Goal: Transaction & Acquisition: Purchase product/service

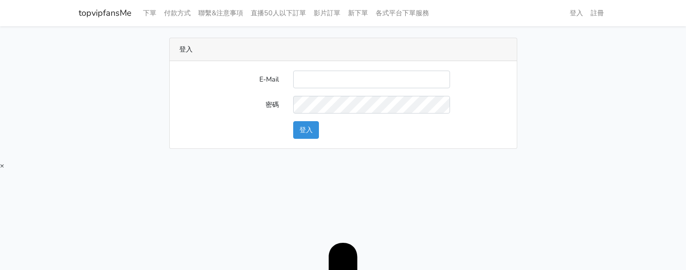
type input "[EMAIL_ADDRESS][DOMAIN_NAME]"
click at [311, 130] on button "登入" at bounding box center [306, 130] width 26 height 18
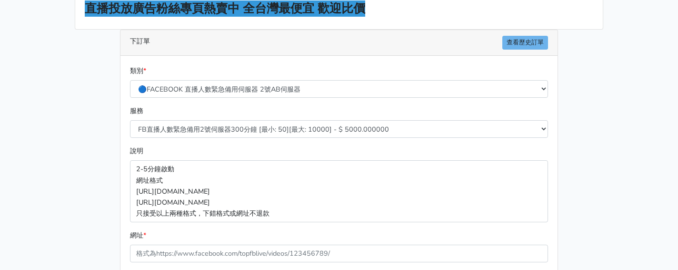
scroll to position [95, 0]
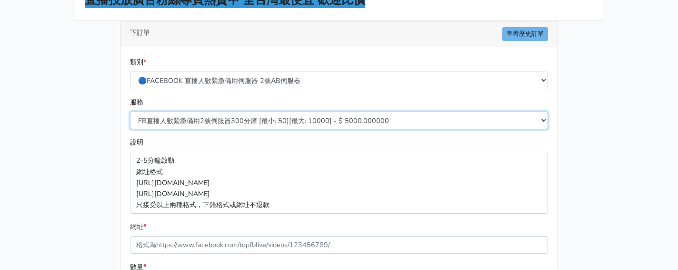
click at [211, 121] on select "FB直播人數緊急備用2號伺服器300分鐘 [最小: 50][最大: 10000] - $ 5000.000000 FB直播人數緊急備用2號伺服器60分鐘 [最…" at bounding box center [339, 120] width 418 height 18
select select "577"
click at [130, 111] on select "FB直播人數緊急備用2號伺服器300分鐘 [最小: 50][最大: 10000] - $ 5000.000000 FB直播人數緊急備用2號伺服器60分鐘 [最…" at bounding box center [339, 120] width 418 height 18
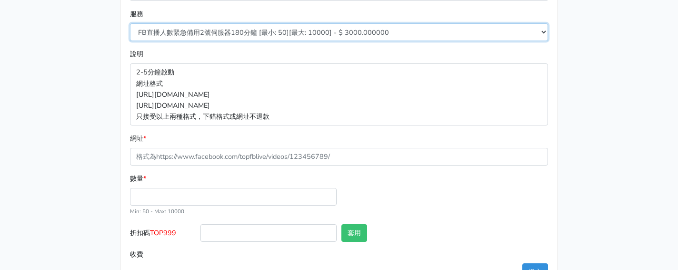
scroll to position [191, 0]
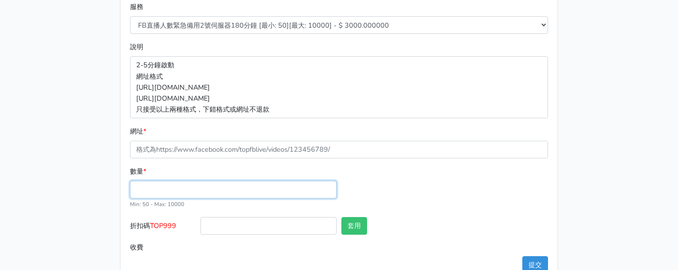
click at [191, 192] on input "數量 *" at bounding box center [233, 190] width 207 height 18
type input "50"
type input "150.000"
click at [282, 114] on p "2-5分鐘啟動 網址格式 [URL][DOMAIN_NAME] [URL][DOMAIN_NAME] 只接受以上兩種格式，下錯格式或網址不退款" at bounding box center [339, 86] width 418 height 61
click at [157, 218] on label "折扣碼 TOP999" at bounding box center [163, 227] width 71 height 21
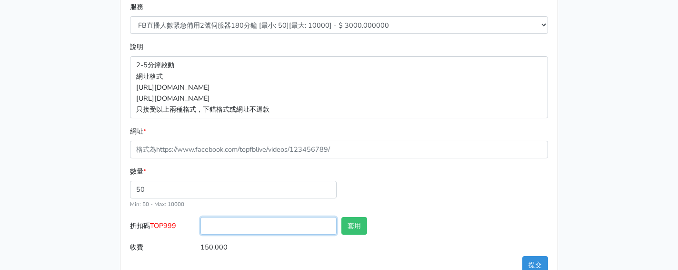
click at [201, 218] on input "折扣碼 TOP999" at bounding box center [269, 226] width 136 height 18
click at [157, 218] on label "折扣碼 TOP999" at bounding box center [163, 227] width 71 height 21
click at [201, 218] on input "折扣碼 TOP999" at bounding box center [269, 226] width 136 height 18
copy span "TOP999"
drag, startPoint x: 260, startPoint y: 230, endPoint x: 308, endPoint y: 228, distance: 47.7
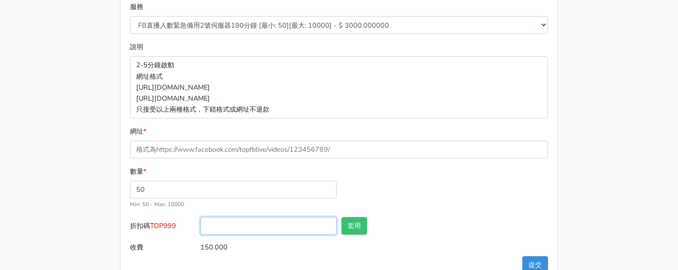
click at [261, 230] on input "折扣碼 TOP999" at bounding box center [269, 226] width 136 height 18
paste input "TOP999"
type input "TOP999"
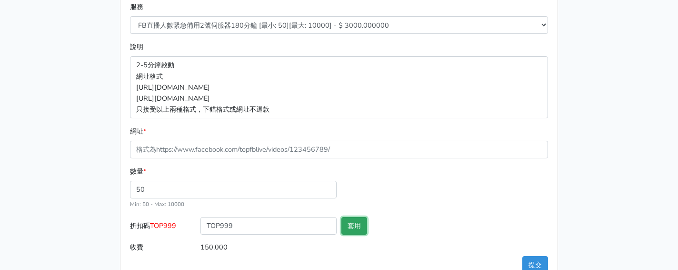
click at [352, 224] on button "套用" at bounding box center [355, 226] width 26 height 18
type input "套用失敗"
drag, startPoint x: 391, startPoint y: 177, endPoint x: 347, endPoint y: 154, distance: 49.7
click at [384, 178] on div "數量 * 50 Min: 50 - [PERSON_NAME]: 10000" at bounding box center [339, 191] width 423 height 51
drag, startPoint x: 65, startPoint y: 72, endPoint x: 10, endPoint y: 63, distance: 55.9
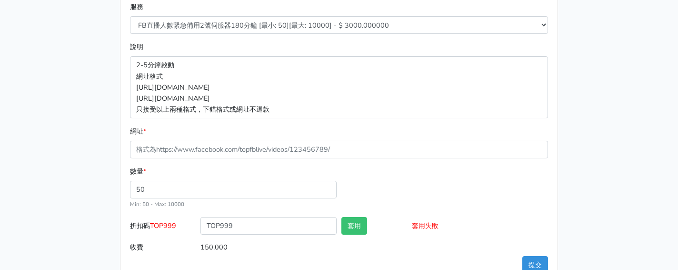
click at [63, 71] on main "8/16 新增FACEBOOK臉書直播人數緊急伺服器J1 8/27新增FACEBOOK臉書直播人數緊急備用伺服器30人20人 伺服器J2、J3 直播投放廣告粉…" at bounding box center [339, 65] width 678 height 459
click at [555, 67] on div "類別 * 🔵FACEBOOK 直播人數緊急備用伺服器 2號AB伺服器 🔵FACEBOOK 網軍專用貼文留言 安全保密 🔵FACEBOOK 直播人數緊急備用伺服…" at bounding box center [339, 117] width 437 height 331
